Goal: Navigation & Orientation: Understand site structure

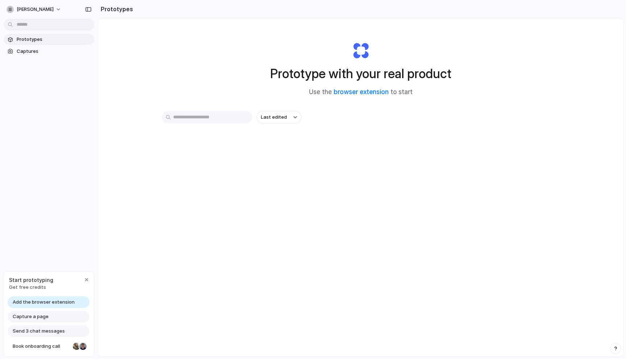
click at [32, 1] on div "[PERSON_NAME]" at bounding box center [49, 8] width 98 height 17
click at [30, 7] on span "[PERSON_NAME]" at bounding box center [35, 9] width 37 height 7
click at [34, 27] on span "Settings" at bounding box center [27, 25] width 20 height 7
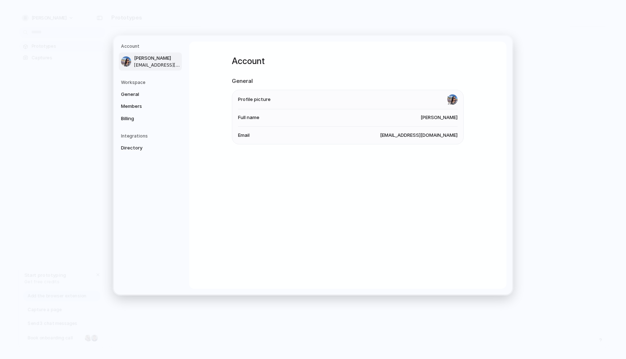
click at [135, 125] on nav "Account Nanyan Wu [EMAIL_ADDRESS][DOMAIN_NAME] Workspace General Members Billin…" at bounding box center [151, 165] width 75 height 259
click at [130, 120] on span "Billing" at bounding box center [144, 118] width 46 height 7
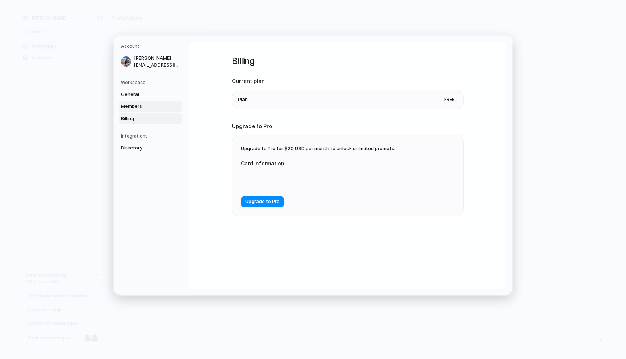
click at [129, 109] on span "Members" at bounding box center [144, 106] width 46 height 7
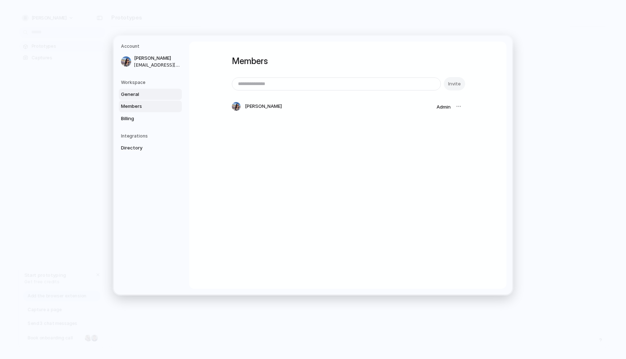
click at [128, 94] on span "General" at bounding box center [144, 94] width 46 height 7
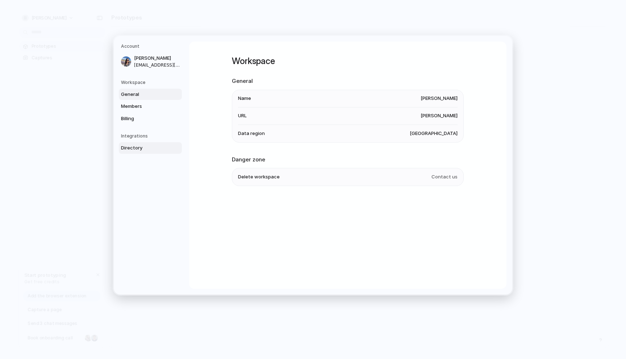
click at [125, 144] on link "Directory" at bounding box center [150, 148] width 63 height 12
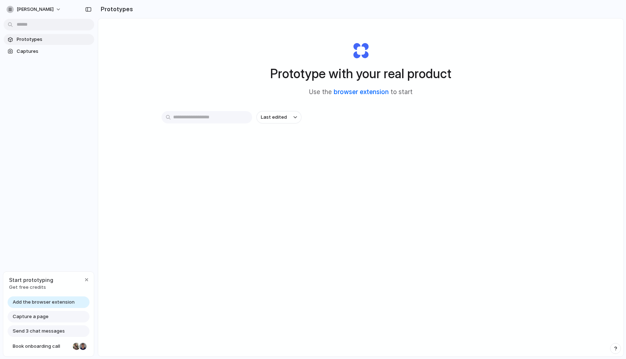
click at [376, 90] on link "browser extension" at bounding box center [361, 91] width 55 height 7
click at [39, 52] on span "Captures" at bounding box center [54, 51] width 75 height 7
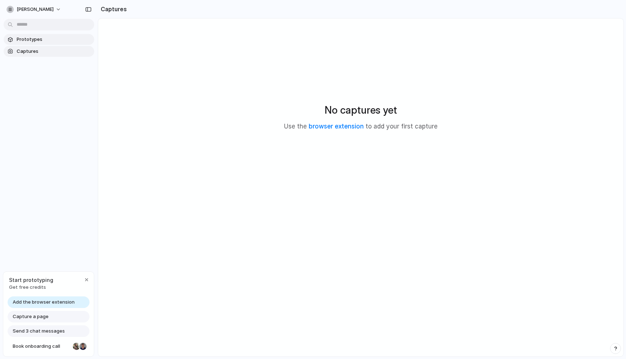
click at [41, 40] on span "Prototypes" at bounding box center [54, 39] width 75 height 7
